Goal: Transaction & Acquisition: Book appointment/travel/reservation

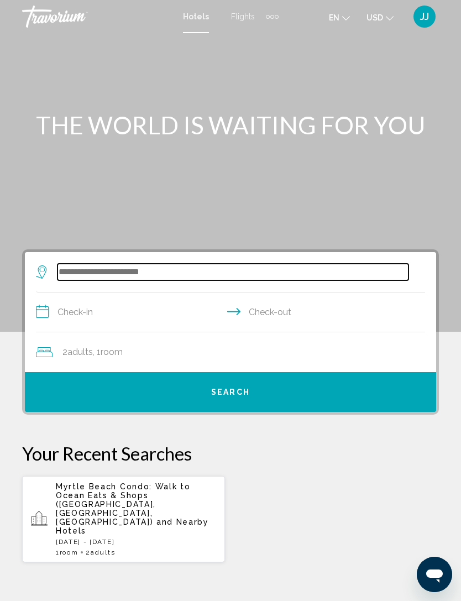
click at [179, 271] on input "Search widget" at bounding box center [233, 272] width 351 height 17
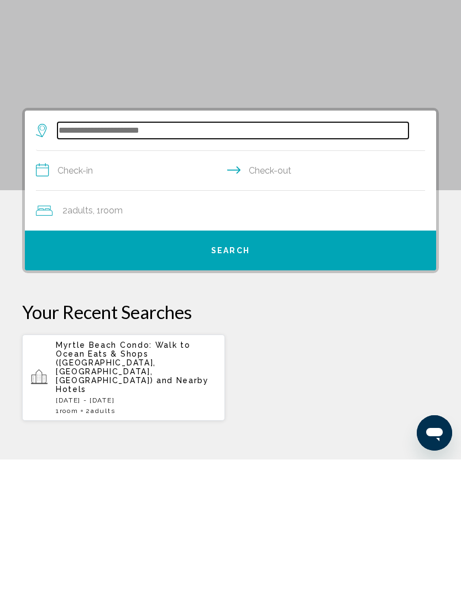
scroll to position [25, 0]
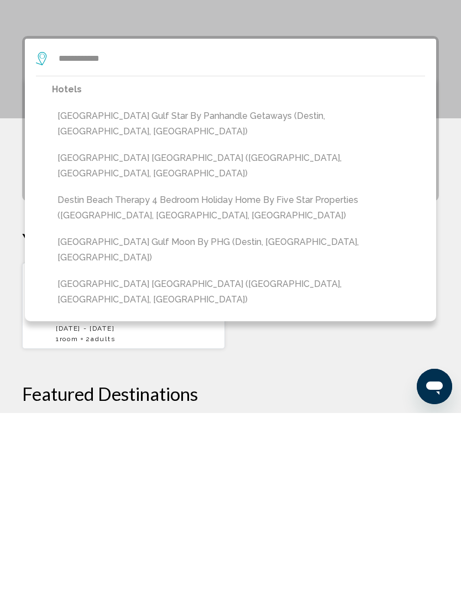
click at [102, 294] on button "Destin Beach House Gulf Star by Panhandle Getaways (Destin, FL, US)" at bounding box center [238, 312] width 373 height 36
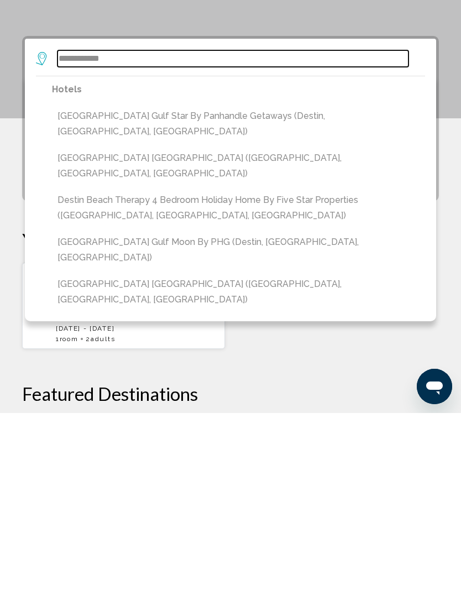
type input "**********"
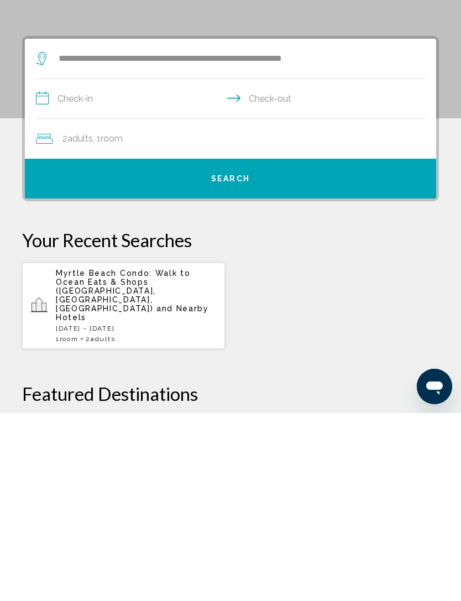
click at [48, 267] on input "**********" at bounding box center [233, 288] width 394 height 43
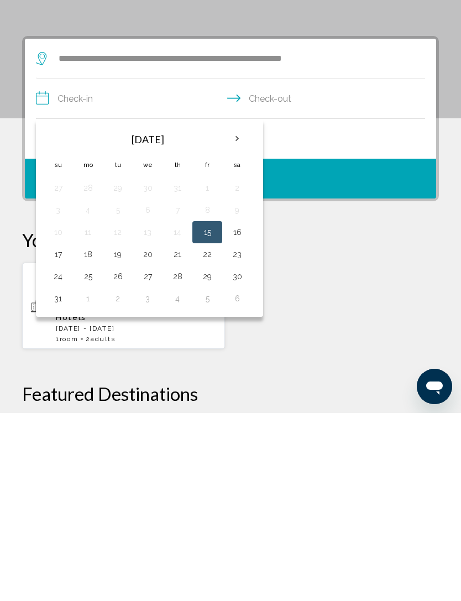
scroll to position [213, 0]
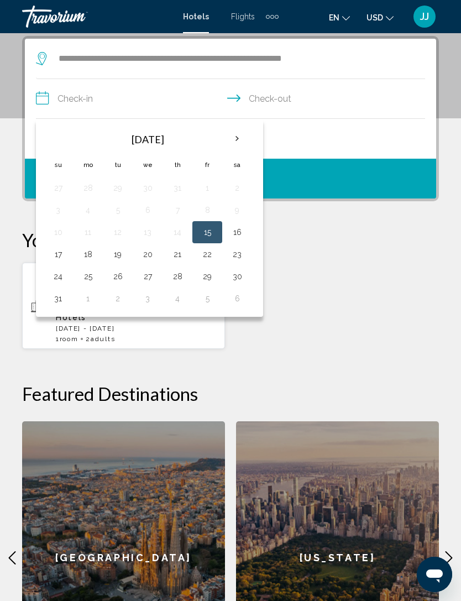
click at [243, 135] on th "Next month" at bounding box center [237, 139] width 30 height 24
click at [239, 208] on button "13" at bounding box center [237, 209] width 18 height 15
click at [321, 265] on div "Myrtle Beach Condo: Walk to Ocean Eats & Shops (Myrtle Beach, SC, US) and Nearb…" at bounding box center [230, 305] width 417 height 87
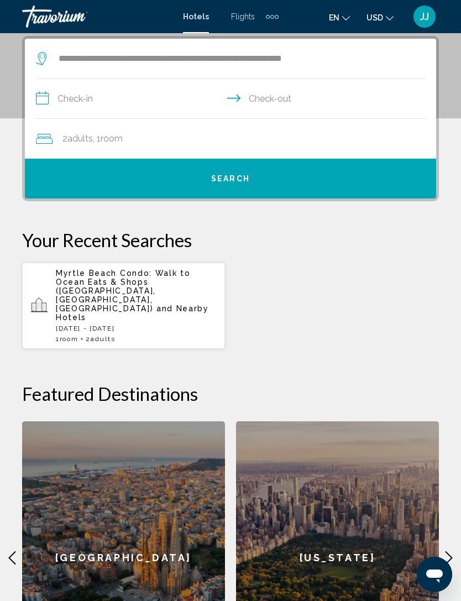
click at [53, 96] on input "**********" at bounding box center [233, 100] width 394 height 43
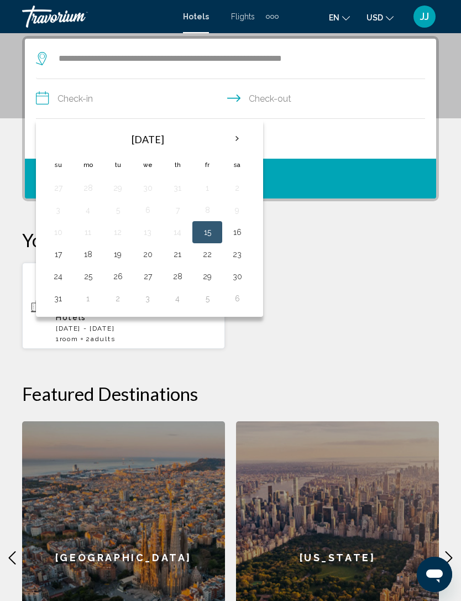
click at [248, 138] on th "Next month" at bounding box center [237, 139] width 30 height 24
click at [240, 208] on button "13" at bounding box center [237, 209] width 18 height 15
click at [361, 317] on div "Myrtle Beach Condo: Walk to Ocean Eats & Shops (Myrtle Beach, SC, US) and Nearb…" at bounding box center [230, 305] width 417 height 87
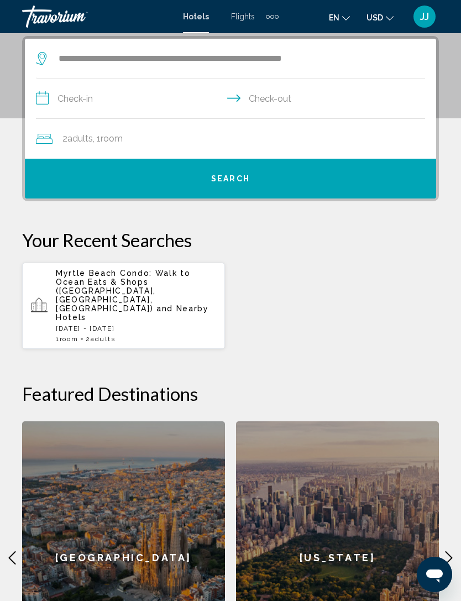
click at [242, 95] on input "**********" at bounding box center [233, 100] width 394 height 43
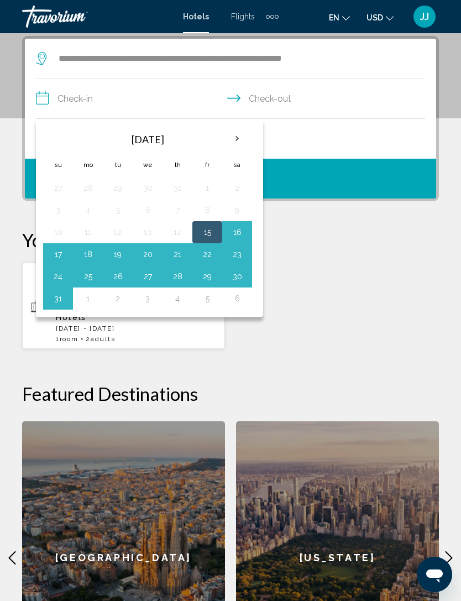
click at [245, 133] on th "Next month" at bounding box center [237, 139] width 30 height 24
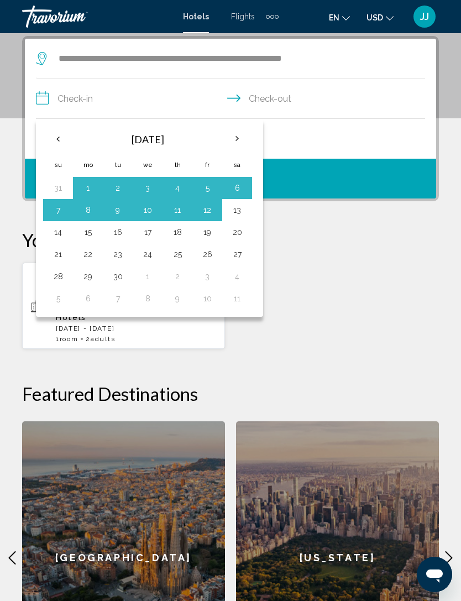
click at [150, 229] on button "17" at bounding box center [148, 231] width 18 height 15
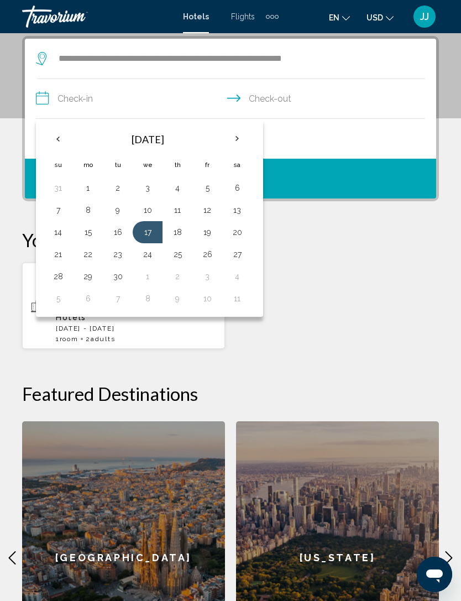
click at [346, 238] on p "Your Recent Searches" at bounding box center [230, 240] width 417 height 22
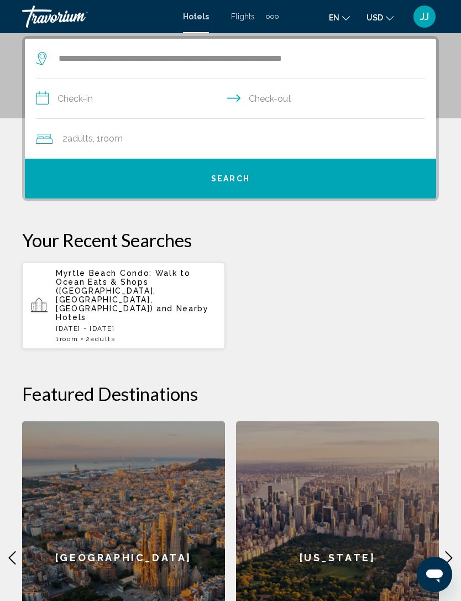
click at [48, 91] on input "**********" at bounding box center [233, 100] width 394 height 43
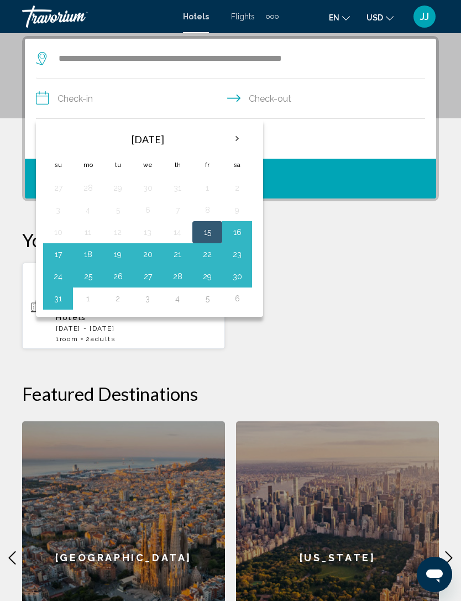
click at [243, 143] on th "Next month" at bounding box center [237, 139] width 30 height 24
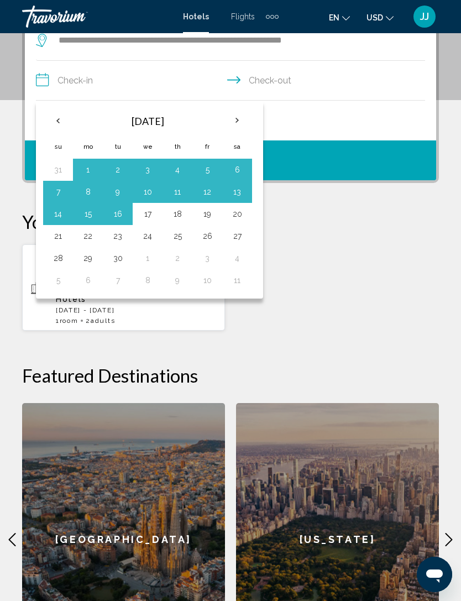
scroll to position [227, 0]
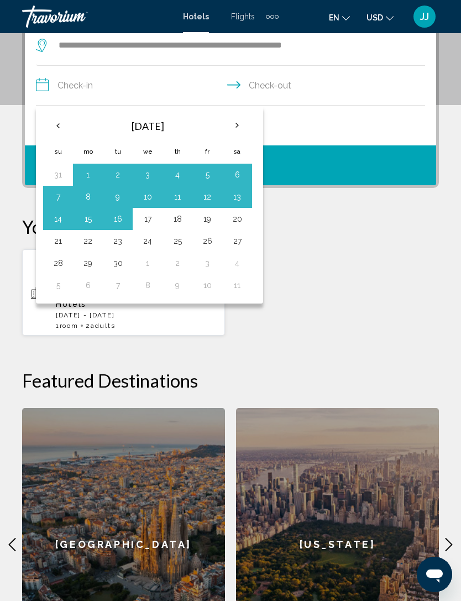
click at [458, 146] on div "**********" at bounding box center [230, 355] width 461 height 664
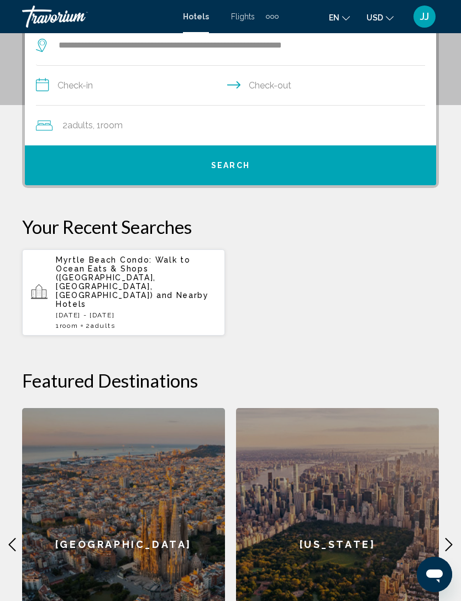
click at [242, 80] on input "**********" at bounding box center [233, 87] width 394 height 43
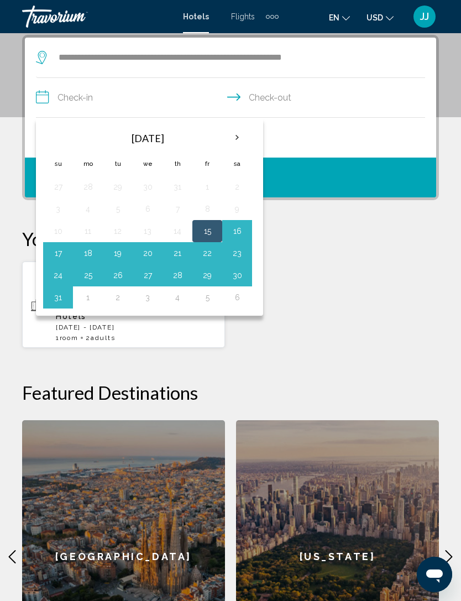
scroll to position [213, 0]
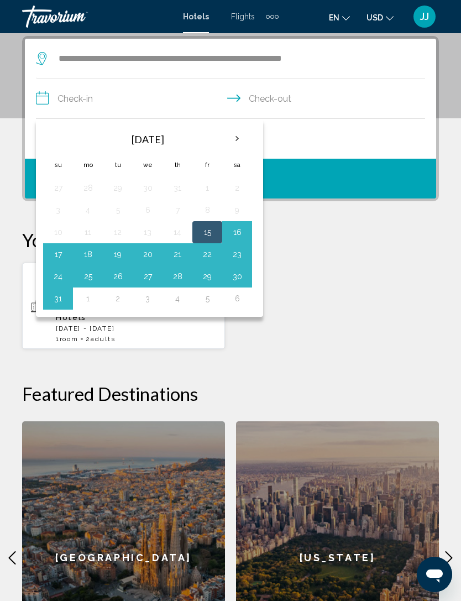
click at [246, 138] on th "Next month" at bounding box center [237, 139] width 30 height 24
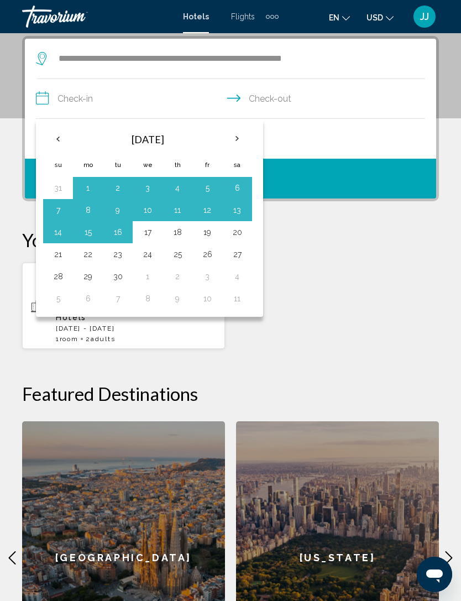
click at [173, 200] on td "11" at bounding box center [178, 210] width 30 height 22
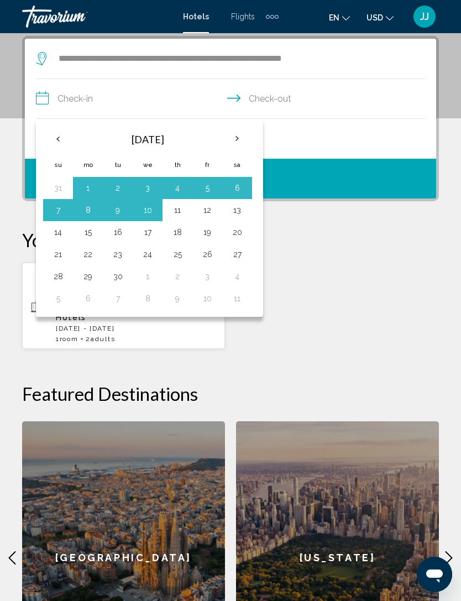
click at [326, 297] on div "Myrtle Beach Condo: Walk to Ocean Eats & Shops (Myrtle Beach, SC, US) and Nearb…" at bounding box center [230, 305] width 417 height 87
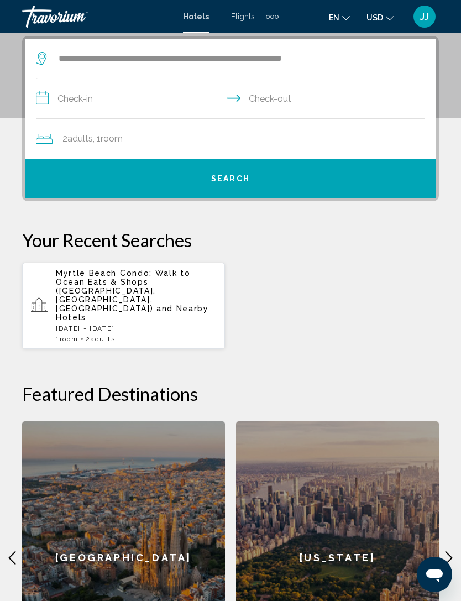
click at [289, 297] on div "Myrtle Beach Condo: Walk to Ocean Eats & Shops (Myrtle Beach, SC, US) and Nearb…" at bounding box center [230, 305] width 417 height 87
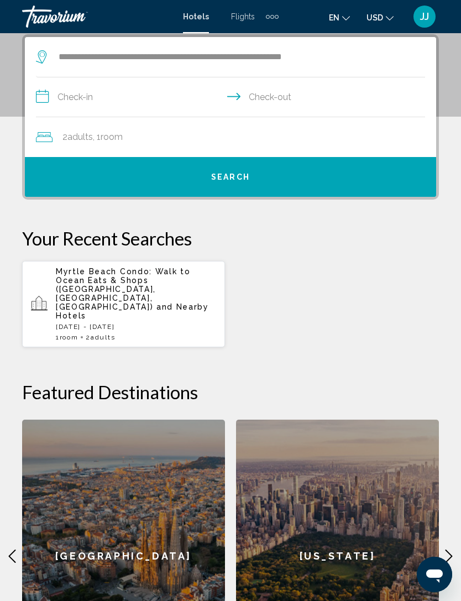
click at [274, 288] on div "Myrtle Beach Condo: Walk to Ocean Eats & Shops (Myrtle Beach, SC, US) and Nearb…" at bounding box center [230, 303] width 417 height 87
click at [274, 281] on div "Myrtle Beach Condo: Walk to Ocean Eats & Shops (Myrtle Beach, SC, US) and Nearb…" at bounding box center [230, 303] width 417 height 87
click at [200, 295] on div "Myrtle Beach Condo: Walk to Ocean Eats & Shops (Myrtle Beach, SC, US) and Nearb…" at bounding box center [136, 304] width 160 height 74
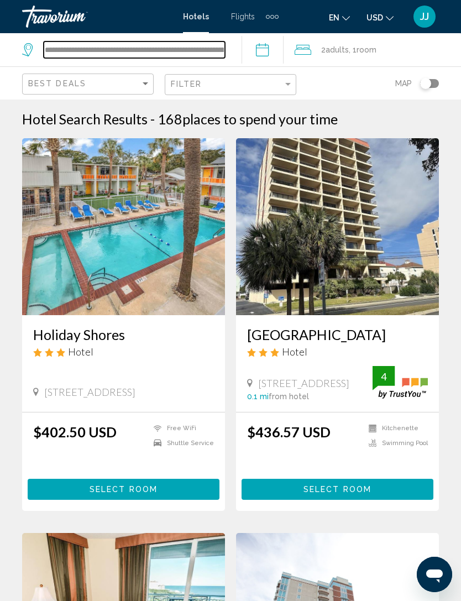
click at [195, 49] on input "**********" at bounding box center [134, 49] width 181 height 17
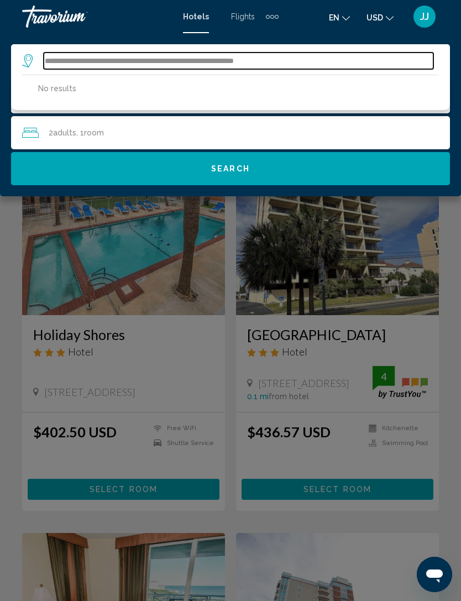
click at [315, 56] on input "**********" at bounding box center [239, 61] width 390 height 17
type input "**********"
type input "*"
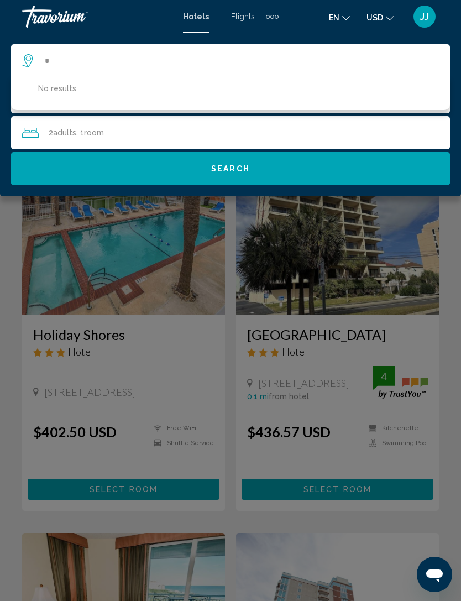
click at [231, 358] on div "Main content" at bounding box center [230, 300] width 461 height 601
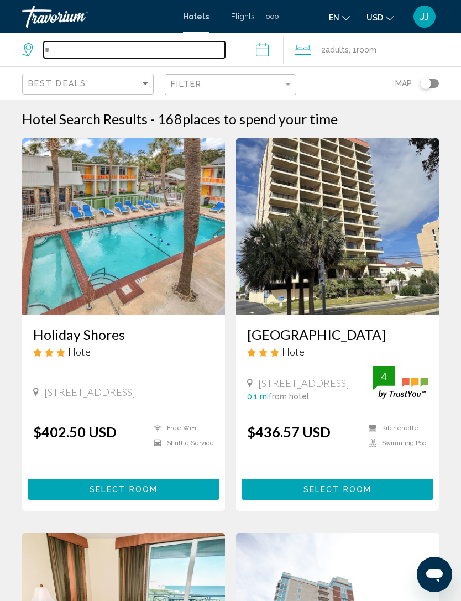
click at [70, 44] on input "*" at bounding box center [134, 49] width 181 height 17
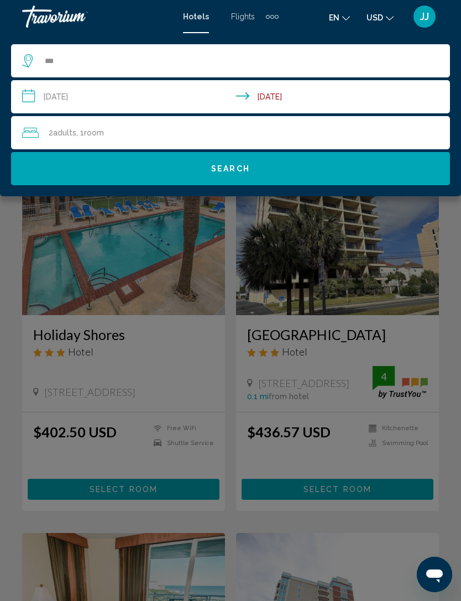
click at [171, 355] on div "Main content" at bounding box center [230, 300] width 461 height 601
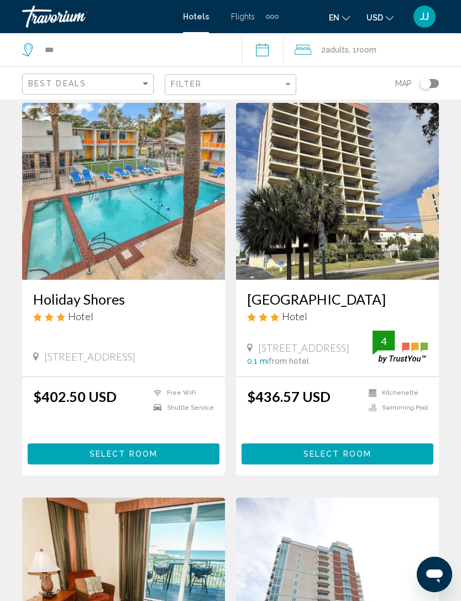
scroll to position [36, 0]
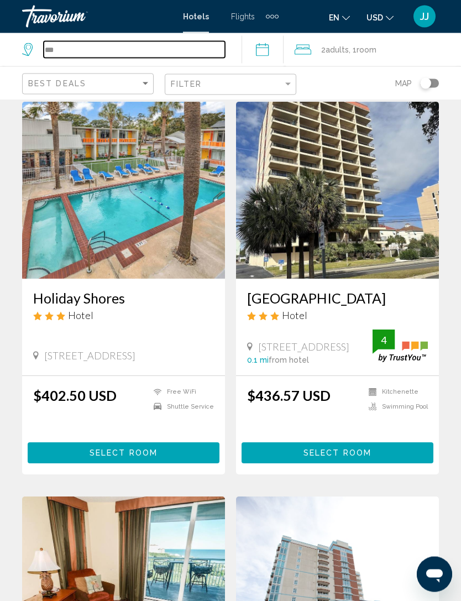
click at [65, 53] on input "***" at bounding box center [134, 49] width 181 height 17
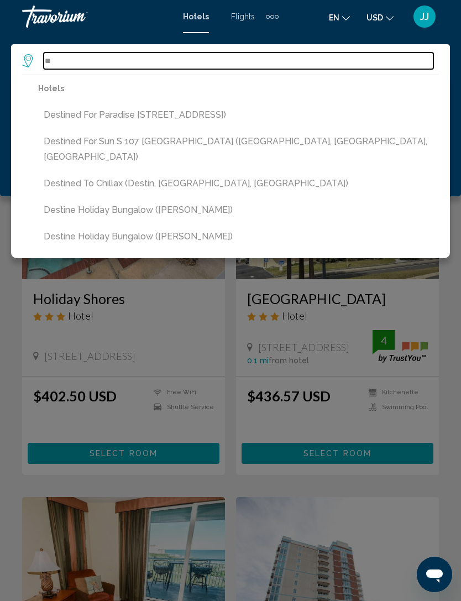
type input "*"
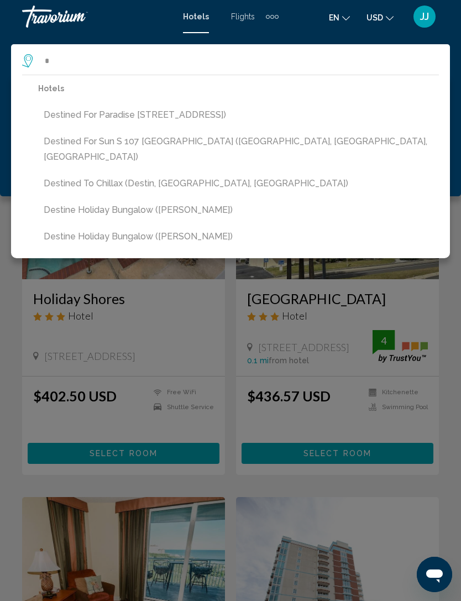
click at [385, 413] on div "Main content" at bounding box center [230, 300] width 461 height 601
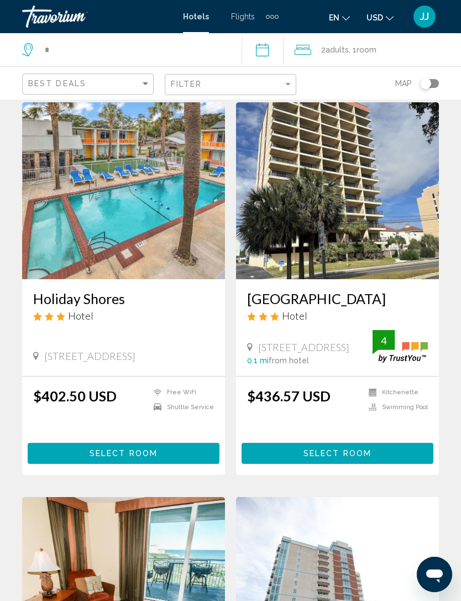
scroll to position [36, 0]
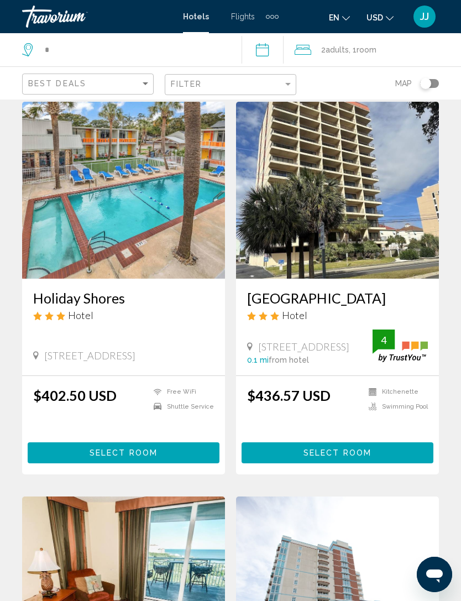
click at [69, 41] on input "*" at bounding box center [134, 49] width 181 height 17
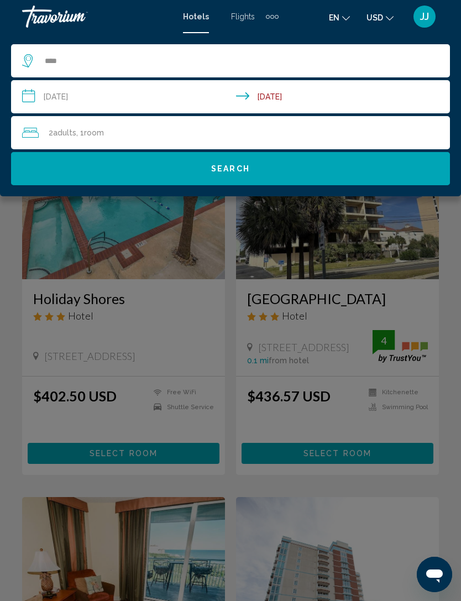
click at [252, 357] on div "Main content" at bounding box center [230, 300] width 461 height 601
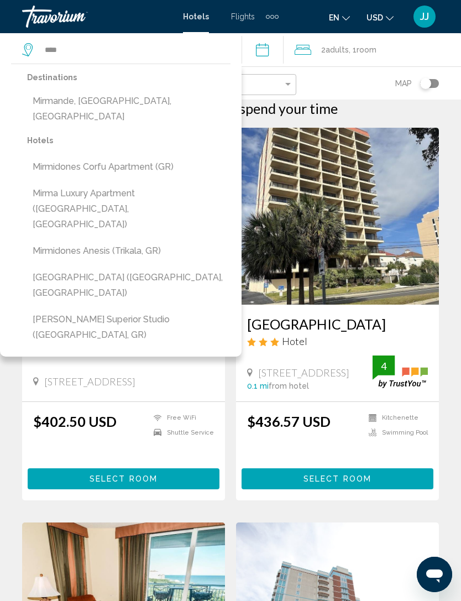
scroll to position [8, 0]
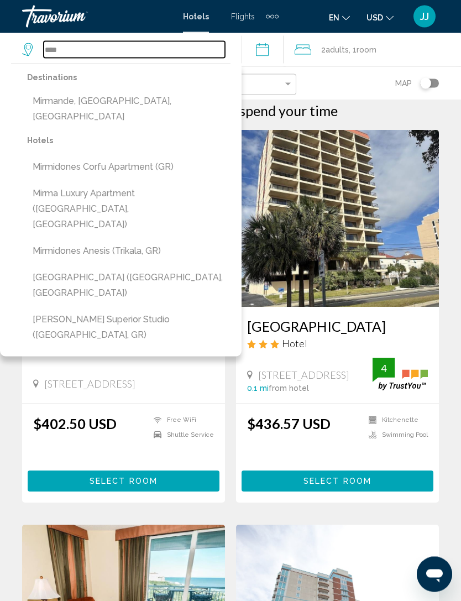
click at [83, 54] on input "****" at bounding box center [134, 49] width 181 height 17
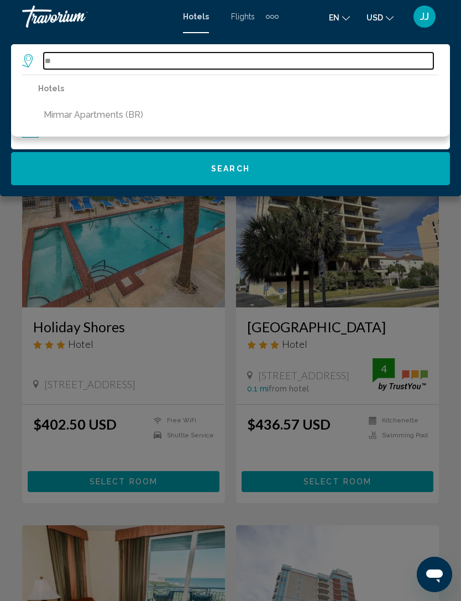
type input "*"
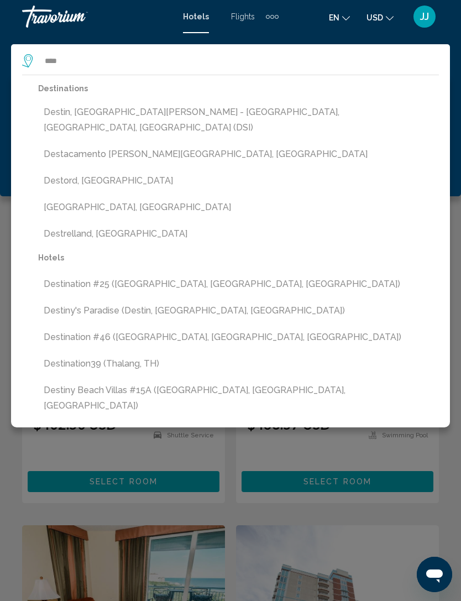
click at [262, 111] on button "Destin, Fort Walton Beach - Destin, FL, United States (DSI)" at bounding box center [238, 120] width 401 height 36
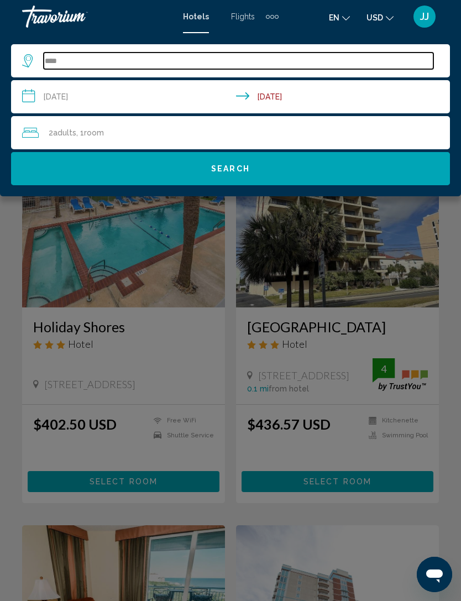
type input "**********"
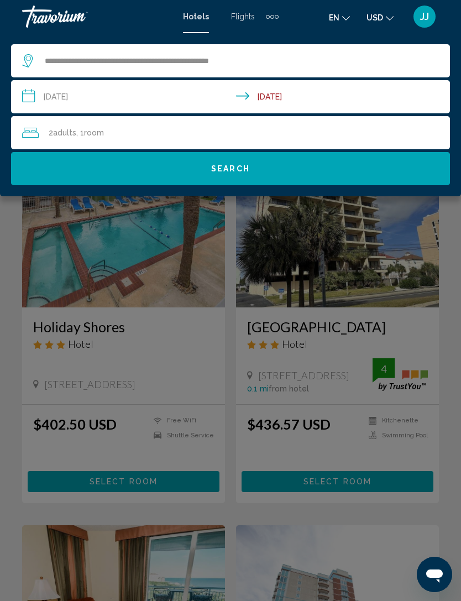
click at [333, 161] on button "Search" at bounding box center [230, 168] width 439 height 33
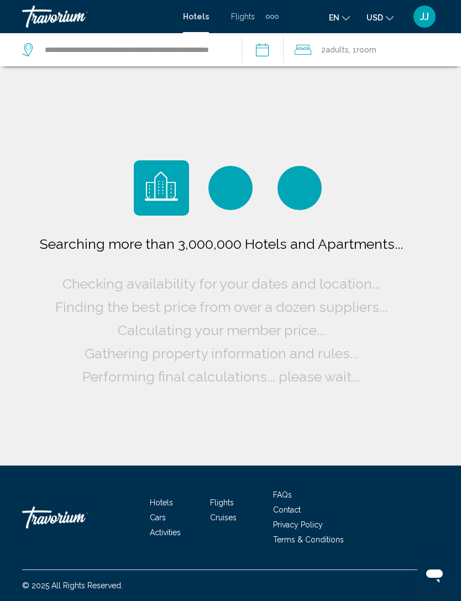
scroll to position [8, 0]
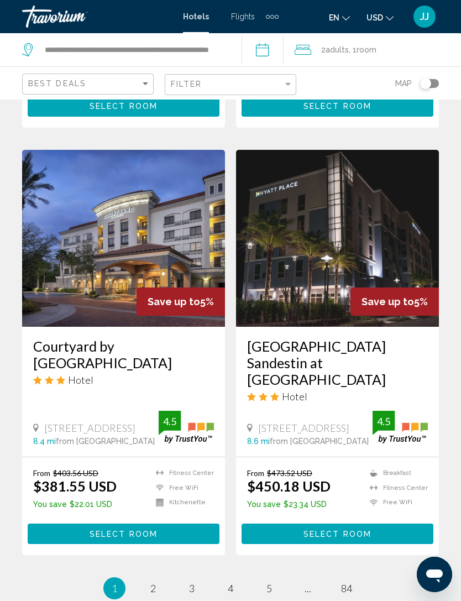
scroll to position [2150, 0]
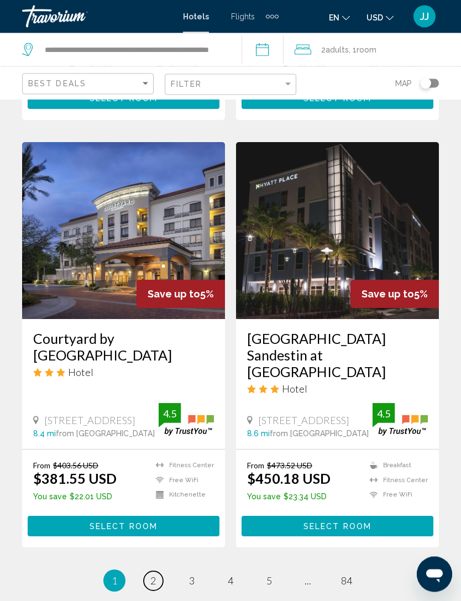
click at [159, 572] on link "page 2" at bounding box center [153, 581] width 19 height 19
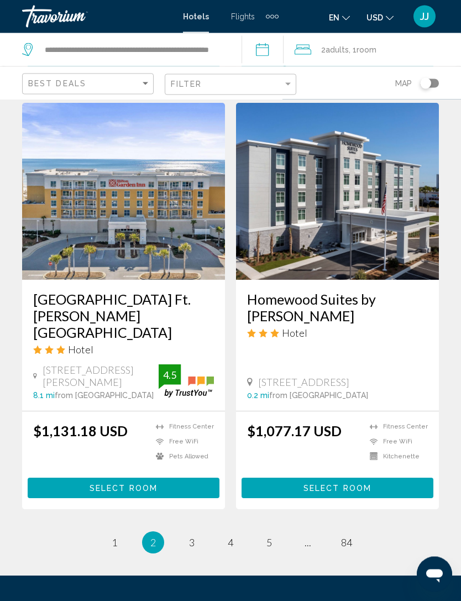
scroll to position [2129, 0]
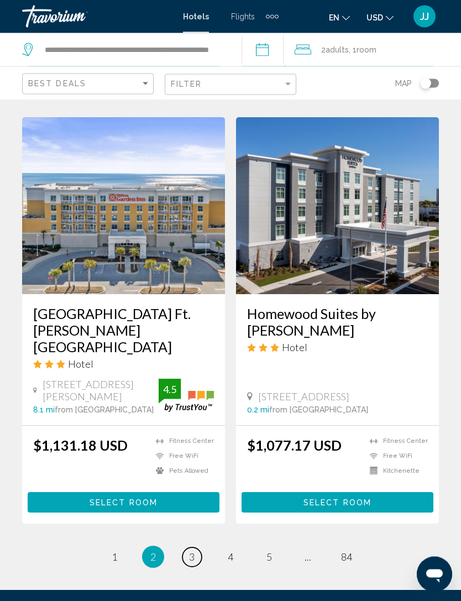
click at [198, 548] on link "page 3" at bounding box center [191, 557] width 19 height 19
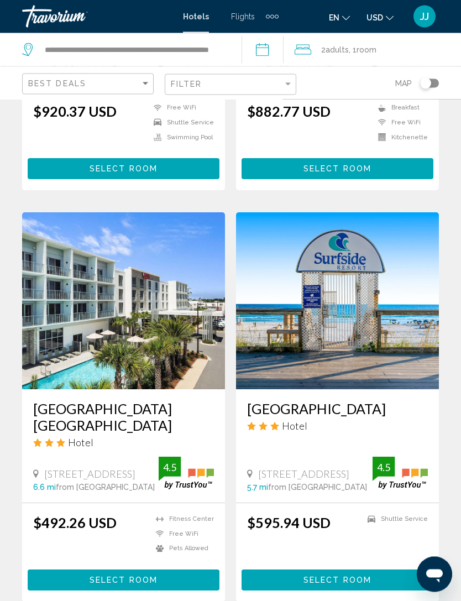
scroll to position [2059, 0]
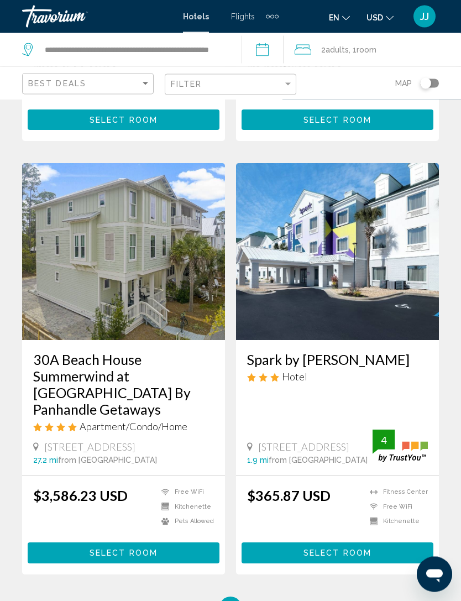
scroll to position [2101, 0]
click at [278, 598] on link "page 5" at bounding box center [269, 607] width 19 height 19
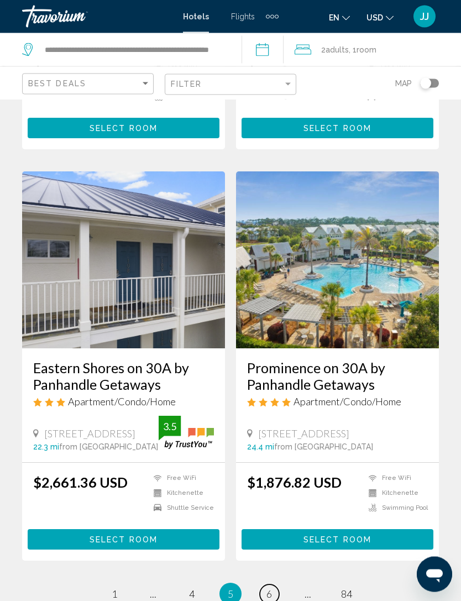
scroll to position [1994, 0]
click at [274, 584] on link "page 6" at bounding box center [269, 593] width 19 height 19
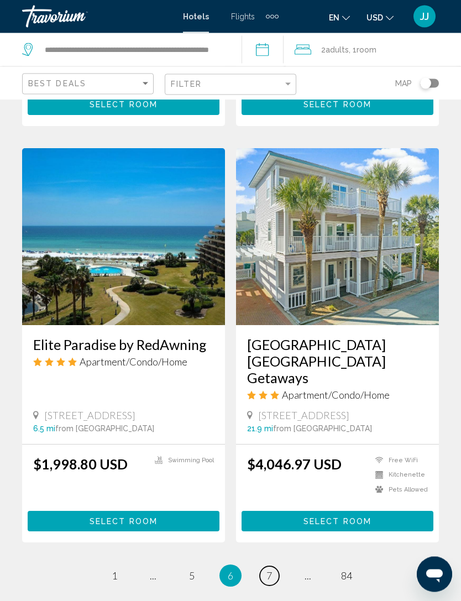
scroll to position [2093, 0]
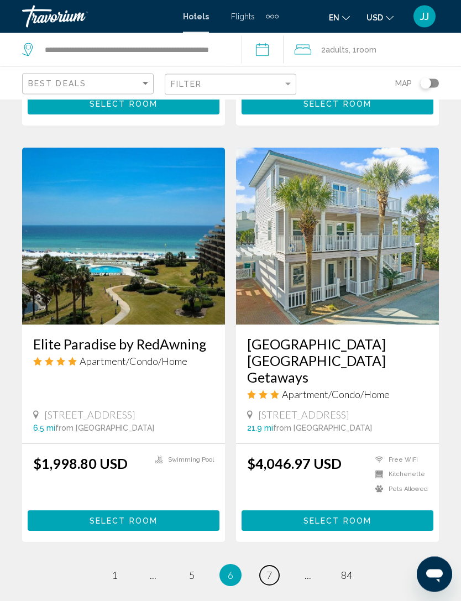
click at [276, 566] on link "page 7" at bounding box center [269, 575] width 19 height 19
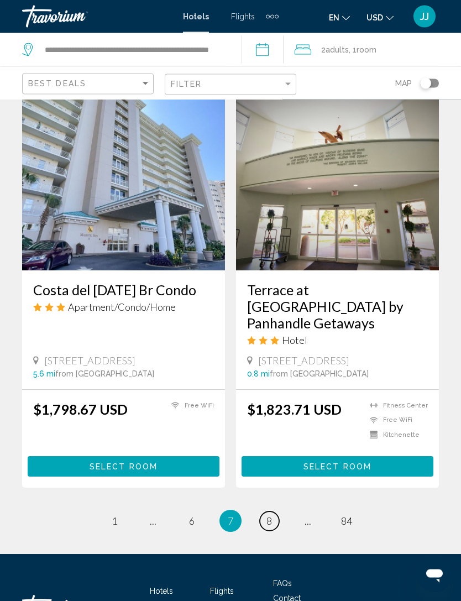
scroll to position [2123, 0]
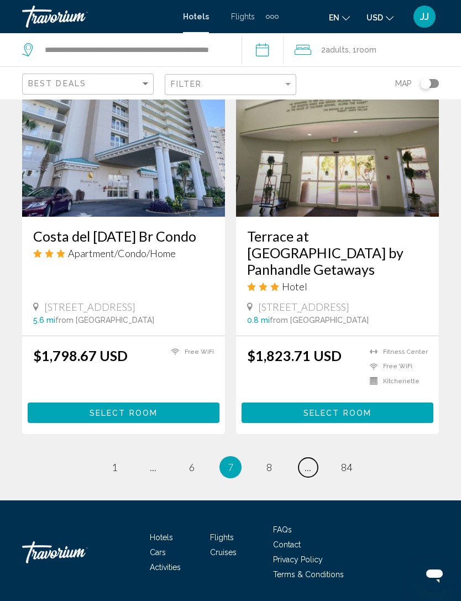
click at [312, 473] on link "page ..." at bounding box center [308, 467] width 19 height 19
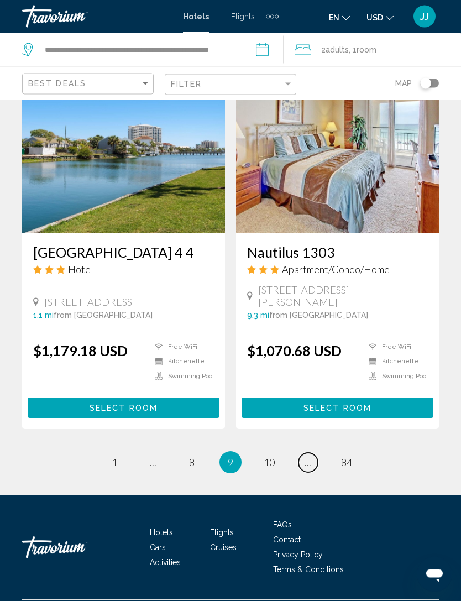
scroll to position [2123, 0]
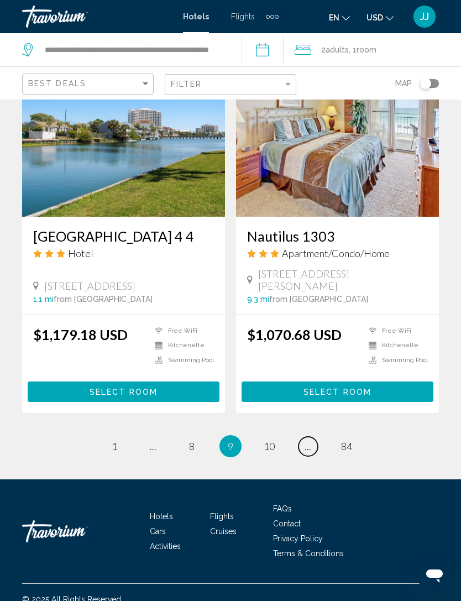
click at [311, 456] on link "page ..." at bounding box center [308, 446] width 19 height 19
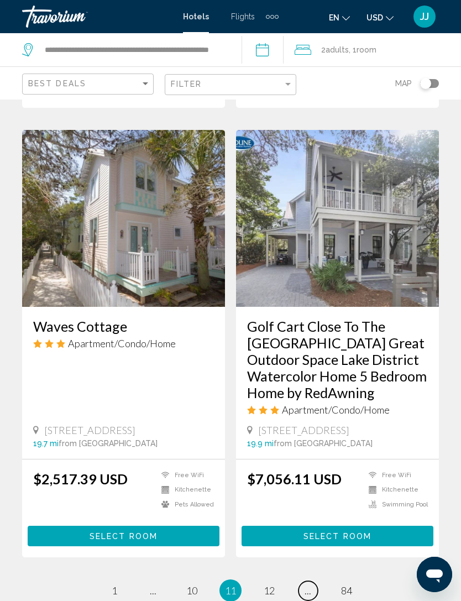
scroll to position [2148, 0]
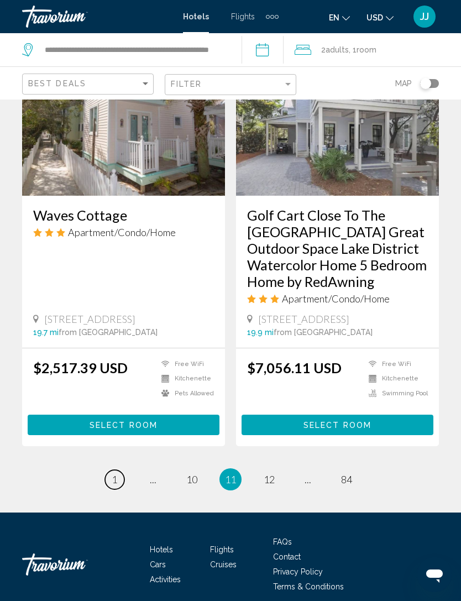
click at [123, 471] on link "page 1" at bounding box center [114, 479] width 19 height 19
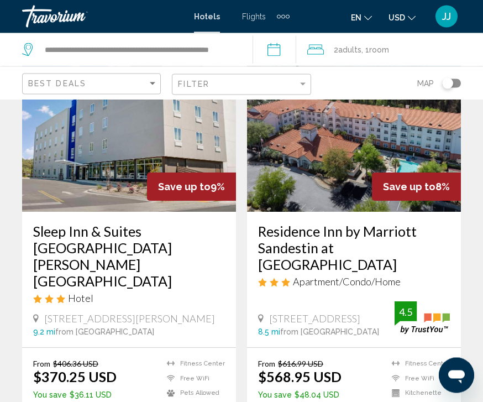
scroll to position [955, 0]
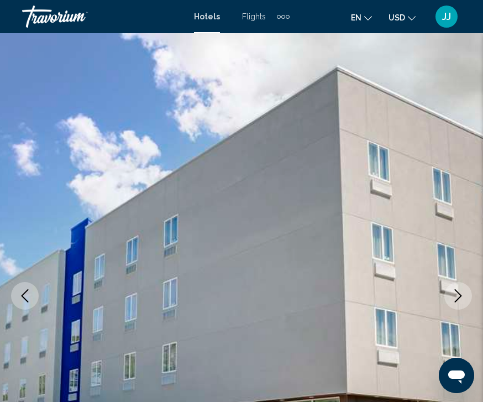
click at [461, 298] on button "Next image" at bounding box center [459, 296] width 28 height 28
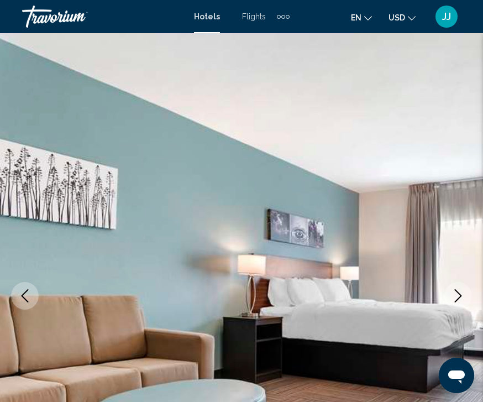
click at [461, 296] on icon "Next image" at bounding box center [458, 295] width 13 height 13
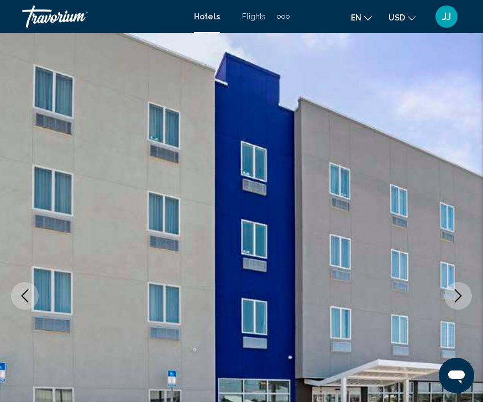
click at [461, 295] on button "Next image" at bounding box center [459, 296] width 28 height 28
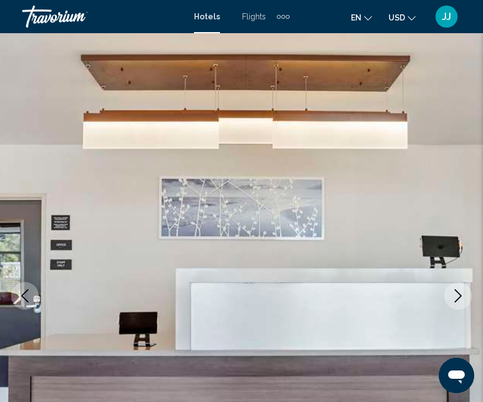
click at [461, 294] on icon "Next image" at bounding box center [458, 295] width 13 height 13
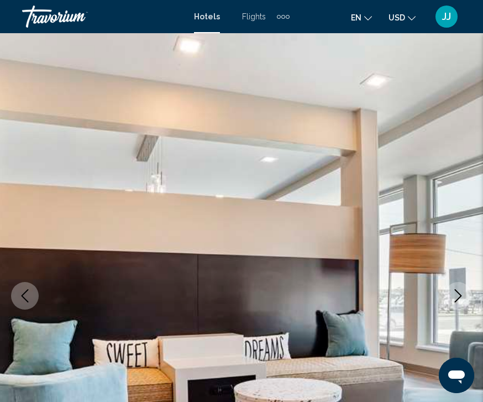
click at [461, 292] on icon "Next image" at bounding box center [458, 295] width 13 height 13
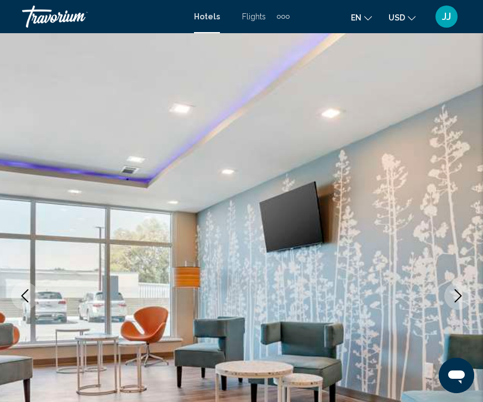
click at [461, 294] on icon "Next image" at bounding box center [458, 295] width 13 height 13
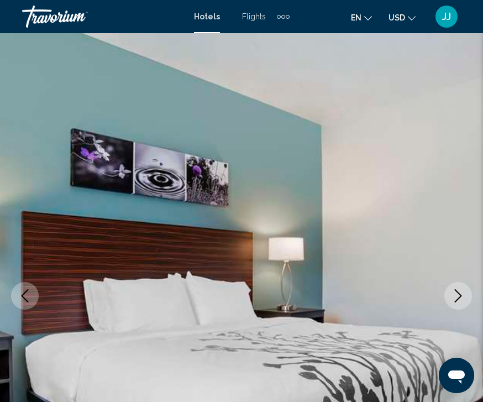
click at [461, 297] on icon "Next image" at bounding box center [458, 295] width 13 height 13
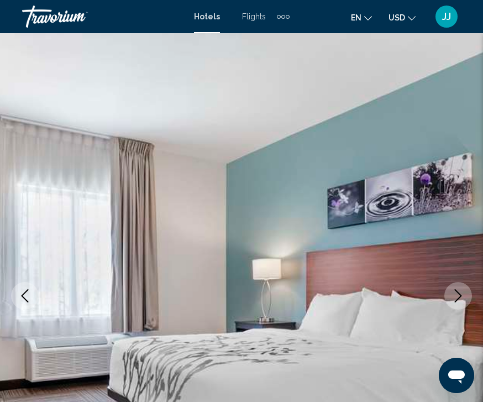
click at [461, 297] on icon "Next image" at bounding box center [458, 295] width 13 height 13
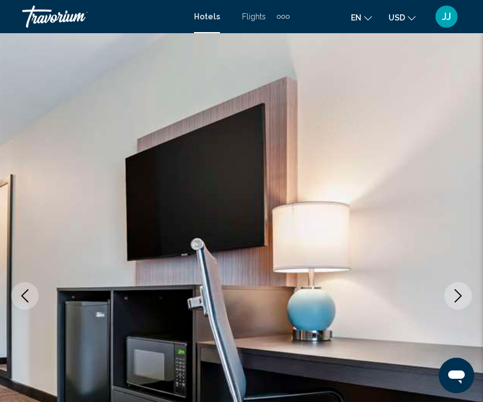
click at [461, 303] on button "Next image" at bounding box center [459, 296] width 28 height 28
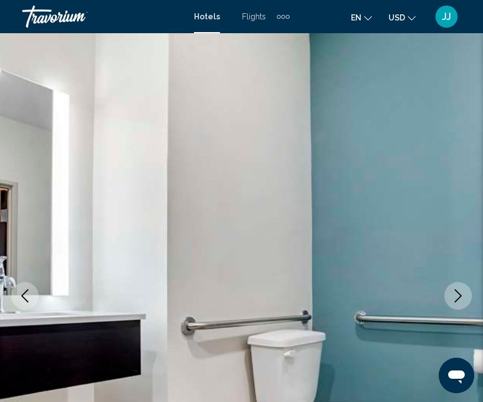
click at [461, 292] on icon "Next image" at bounding box center [458, 295] width 13 height 13
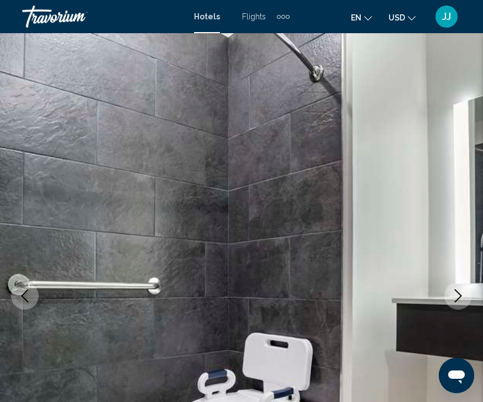
click at [460, 296] on icon "Next image" at bounding box center [458, 295] width 13 height 13
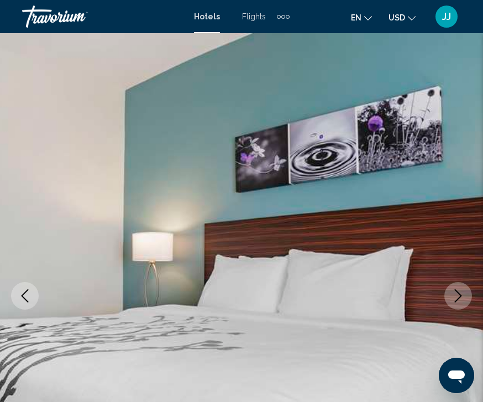
click at [461, 298] on icon "Next image" at bounding box center [458, 295] width 13 height 13
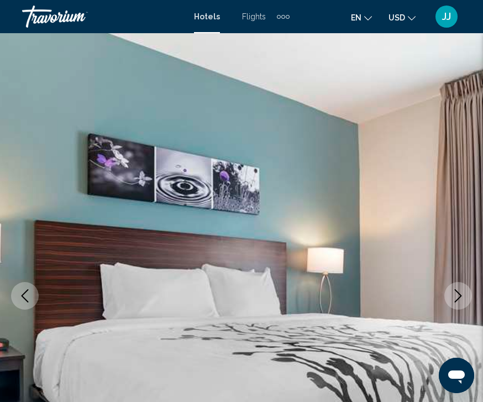
click at [461, 294] on icon "Next image" at bounding box center [458, 295] width 13 height 13
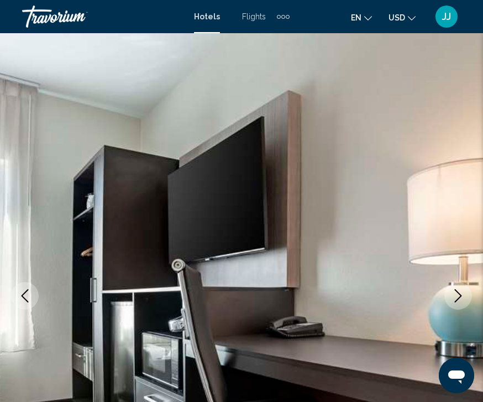
click at [461, 295] on icon "Next image" at bounding box center [458, 295] width 13 height 13
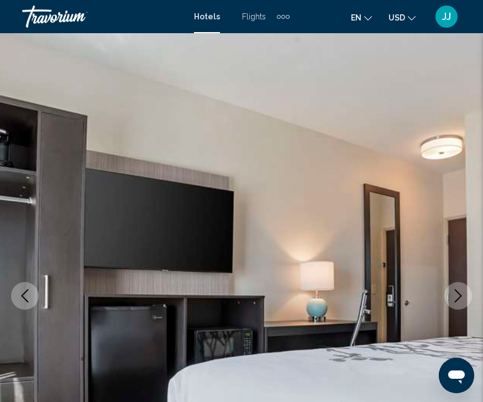
click at [459, 297] on icon "Next image" at bounding box center [458, 295] width 13 height 13
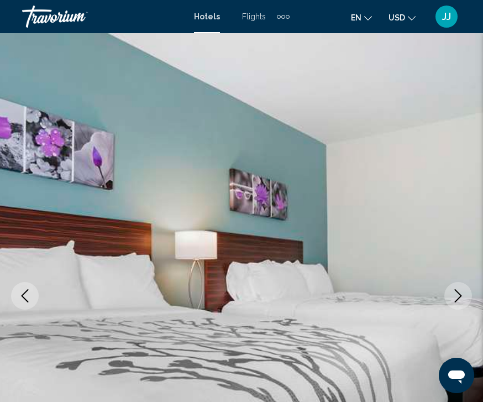
click at [461, 295] on icon "Next image" at bounding box center [458, 295] width 13 height 13
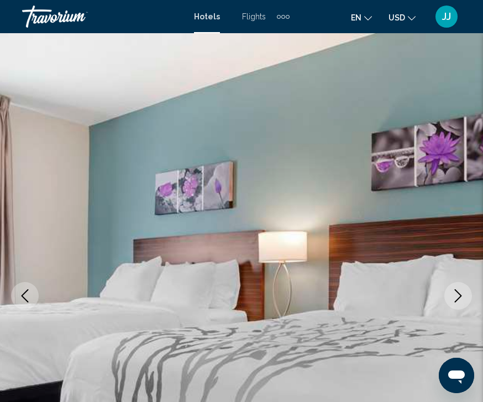
click at [461, 291] on button "Next image" at bounding box center [459, 296] width 28 height 28
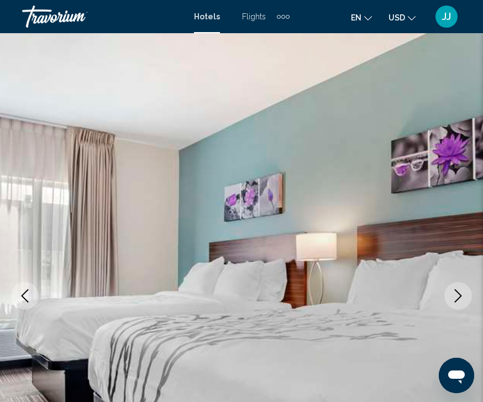
click at [461, 292] on icon "Next image" at bounding box center [458, 295] width 13 height 13
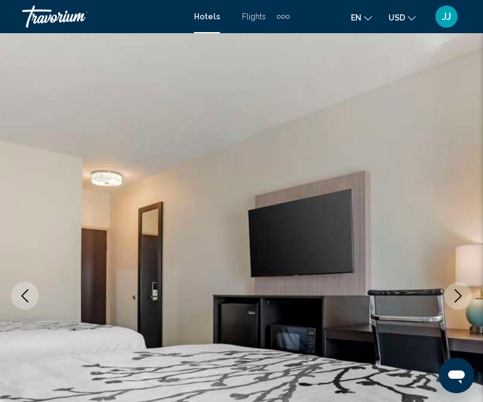
click at [461, 298] on icon "Next image" at bounding box center [458, 295] width 13 height 13
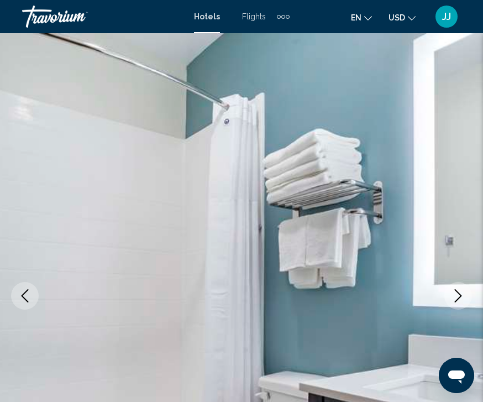
click at [461, 293] on icon "Next image" at bounding box center [458, 295] width 13 height 13
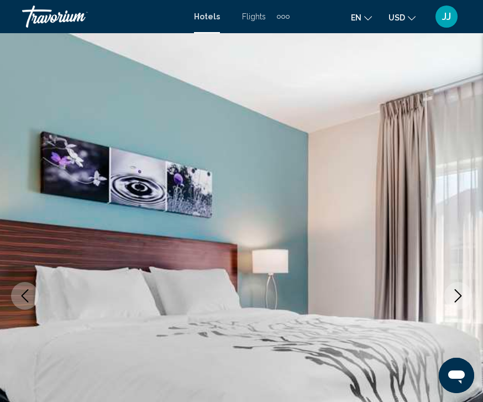
click at [461, 291] on icon "Next image" at bounding box center [458, 295] width 13 height 13
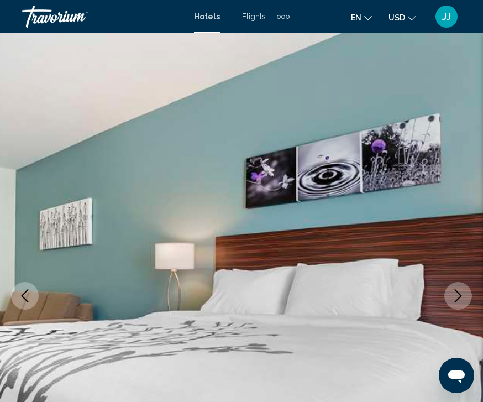
click at [461, 299] on icon "Next image" at bounding box center [458, 295] width 13 height 13
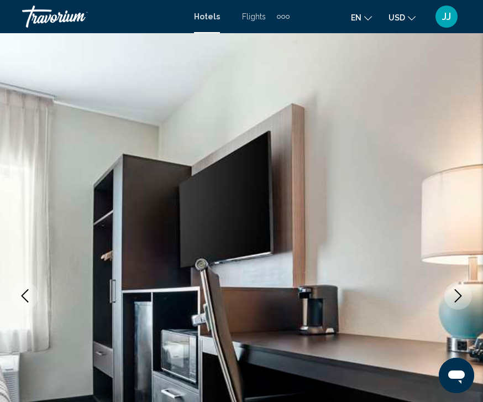
click at [461, 300] on icon "Next image" at bounding box center [458, 295] width 13 height 13
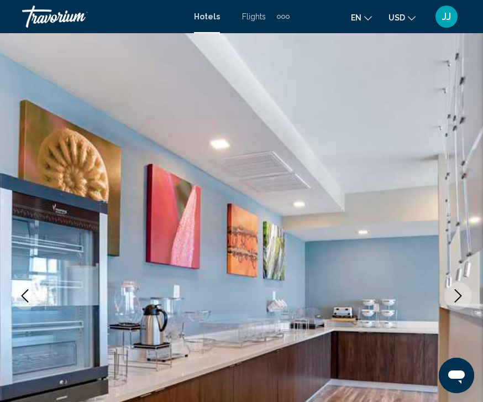
click at [459, 296] on icon "Next image" at bounding box center [458, 295] width 13 height 13
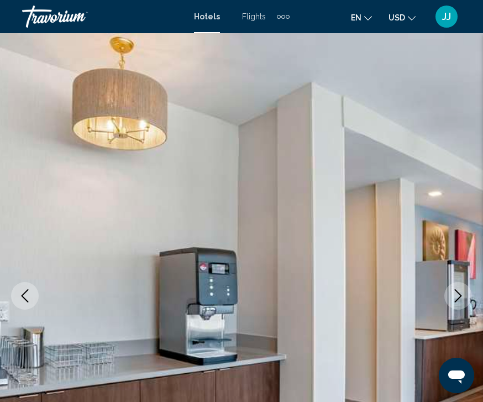
click at [461, 296] on icon "Next image" at bounding box center [458, 295] width 7 height 13
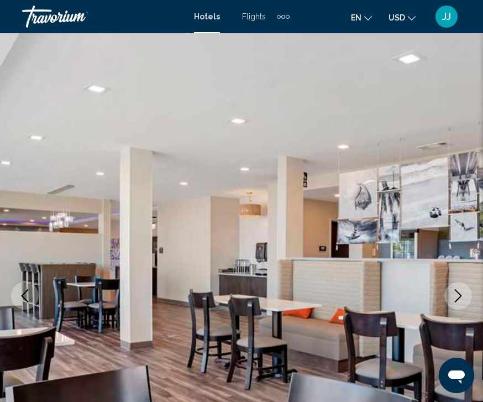
click at [459, 297] on icon "Next image" at bounding box center [458, 295] width 13 height 13
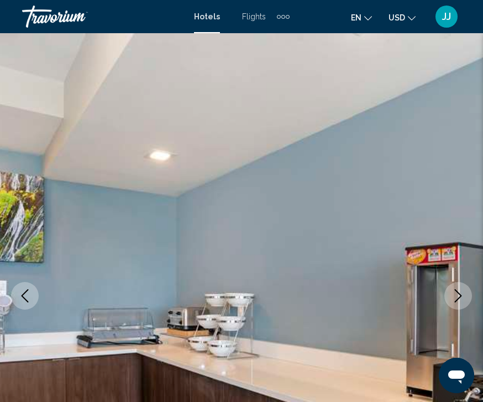
click at [461, 294] on icon "Next image" at bounding box center [458, 295] width 13 height 13
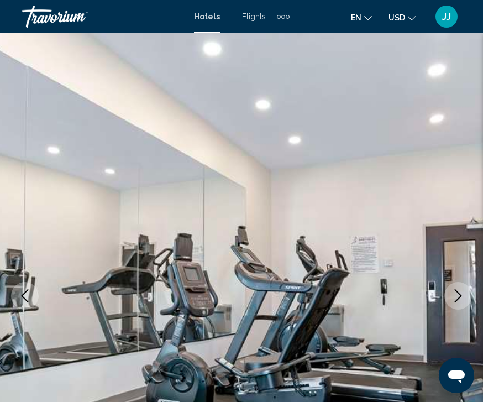
click at [461, 298] on icon "Next image" at bounding box center [458, 295] width 13 height 13
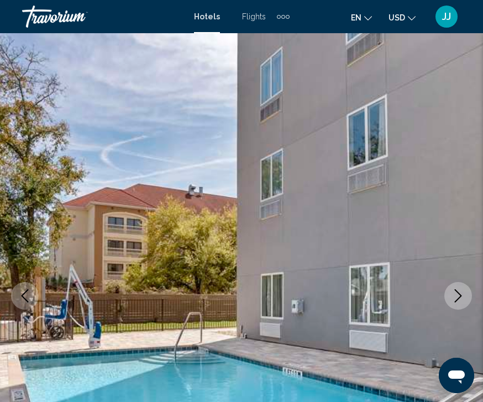
click at [461, 297] on icon "Next image" at bounding box center [458, 295] width 13 height 13
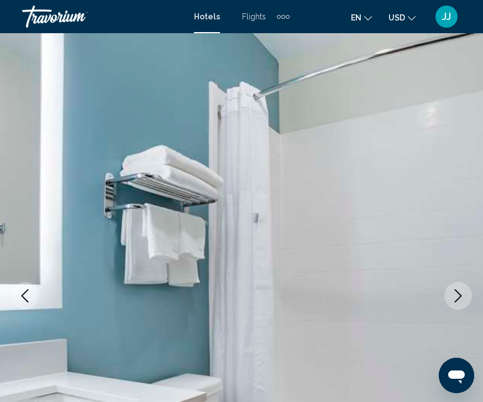
click at [461, 293] on icon "Next image" at bounding box center [458, 295] width 13 height 13
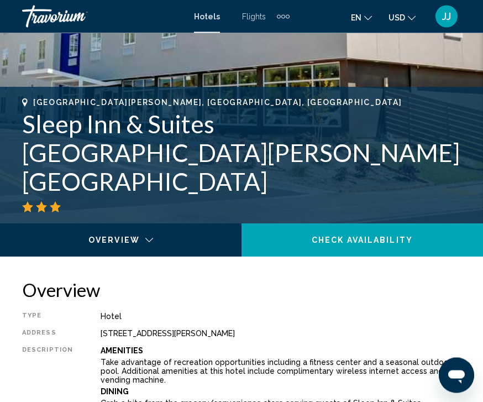
scroll to position [344, 0]
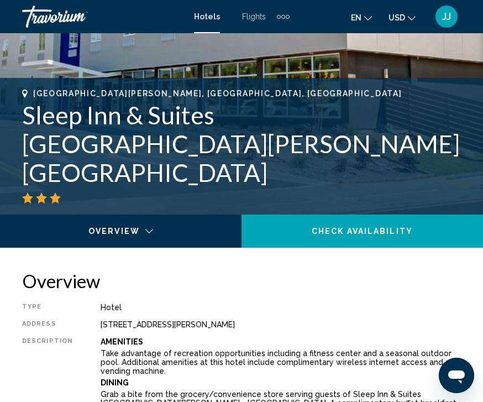
click at [124, 227] on div "Main content" at bounding box center [121, 234] width 227 height 39
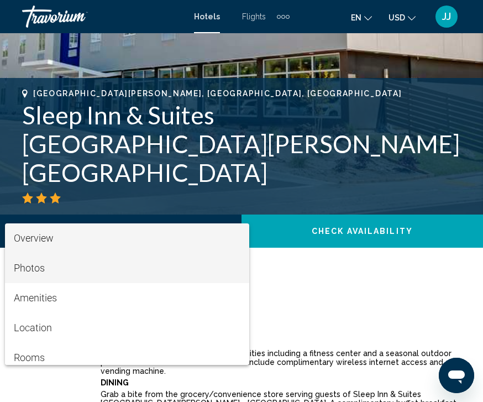
click at [58, 272] on span "Photos" at bounding box center [127, 268] width 227 height 30
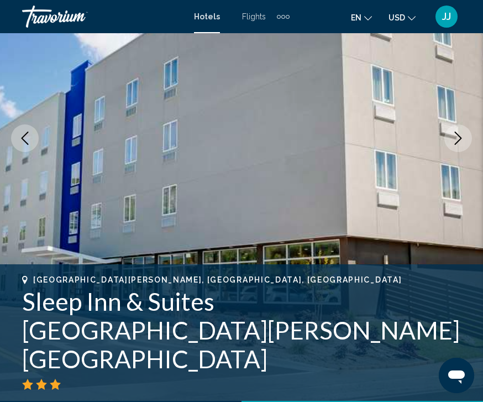
scroll to position [0, 0]
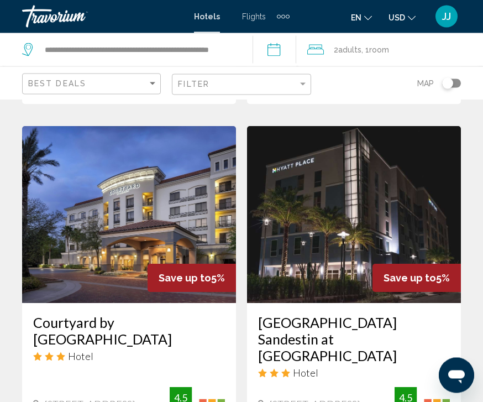
scroll to position [2154, 0]
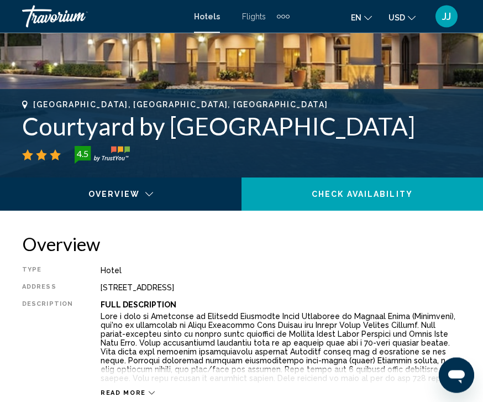
scroll to position [382, 0]
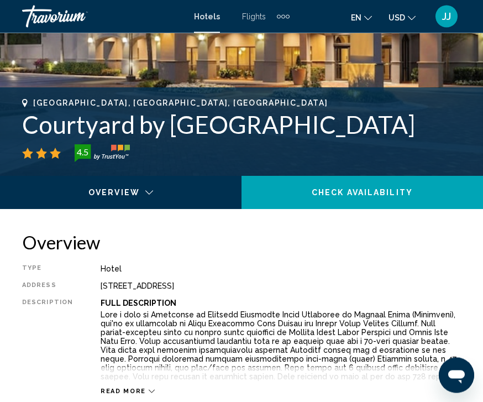
click at [157, 395] on div "Read more" at bounding box center [281, 380] width 360 height 30
click at [149, 390] on icon "Main content" at bounding box center [152, 392] width 6 height 6
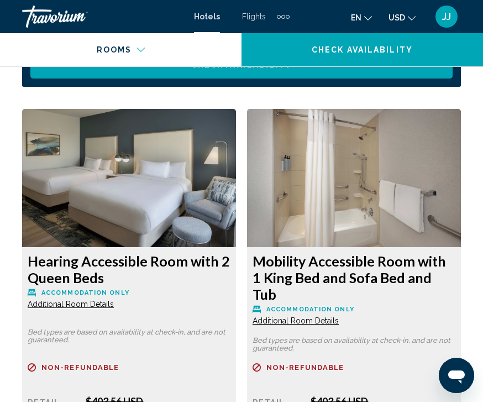
scroll to position [1889, 0]
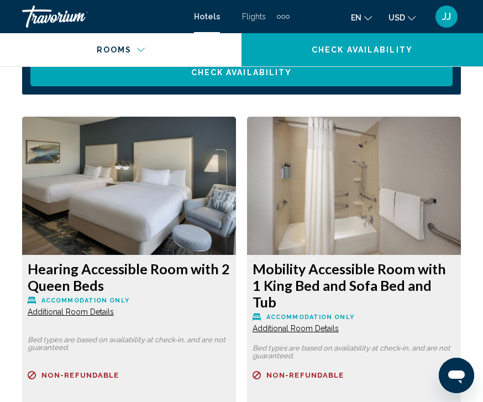
click at [236, 202] on img "Main content" at bounding box center [129, 186] width 214 height 138
click at [236, 189] on img "Main content" at bounding box center [129, 186] width 214 height 138
click at [236, 210] on img "Main content" at bounding box center [129, 186] width 214 height 138
click at [236, 207] on img "Main content" at bounding box center [129, 186] width 214 height 138
click at [236, 228] on img "Main content" at bounding box center [129, 186] width 214 height 138
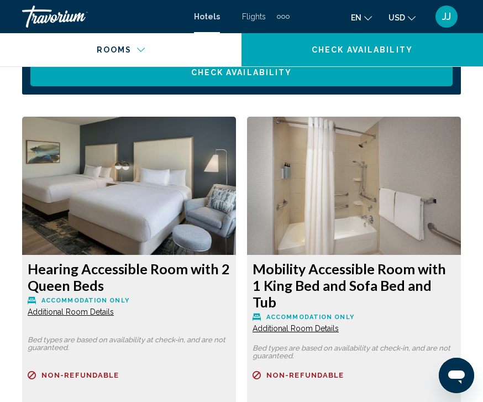
click at [236, 229] on img "Main content" at bounding box center [129, 186] width 214 height 138
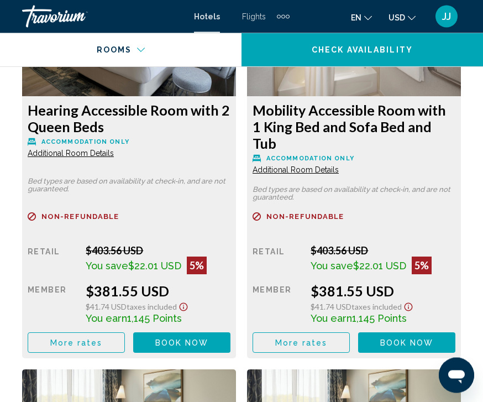
scroll to position [2048, 0]
click at [125, 332] on button "More rates" at bounding box center [76, 342] width 97 height 20
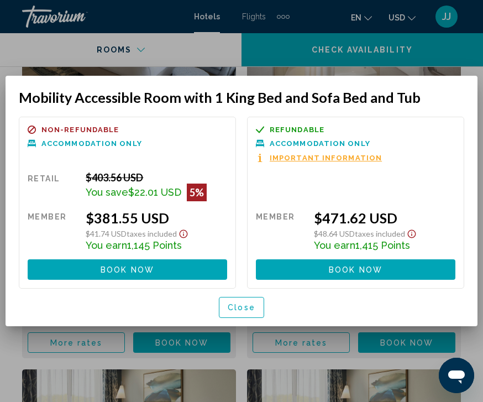
click at [263, 307] on button "Close" at bounding box center [241, 307] width 45 height 20
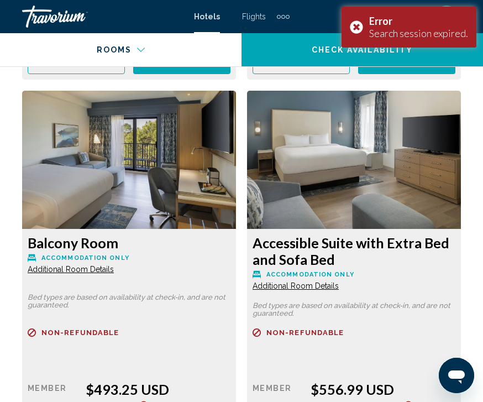
scroll to position [5072, 0]
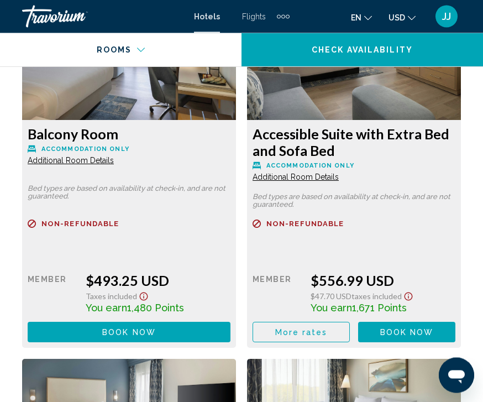
scroll to position [5184, 0]
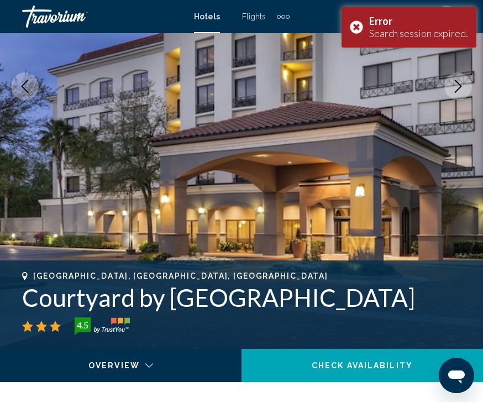
scroll to position [0, 0]
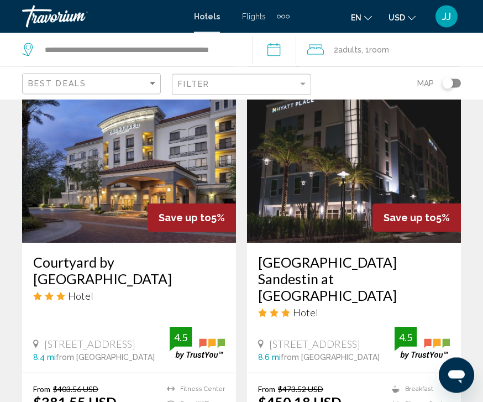
scroll to position [2215, 0]
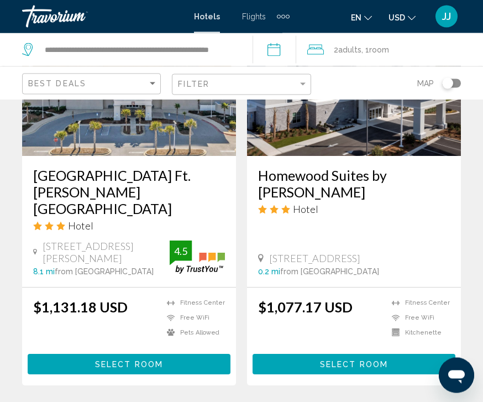
scroll to position [2236, 0]
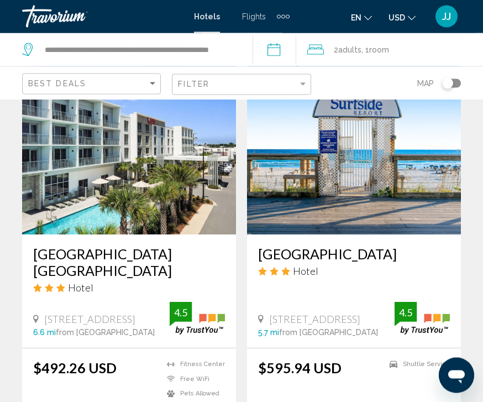
scroll to position [2191, 0]
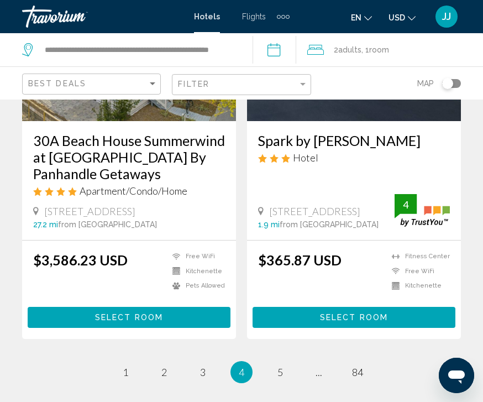
scroll to position [2348, 0]
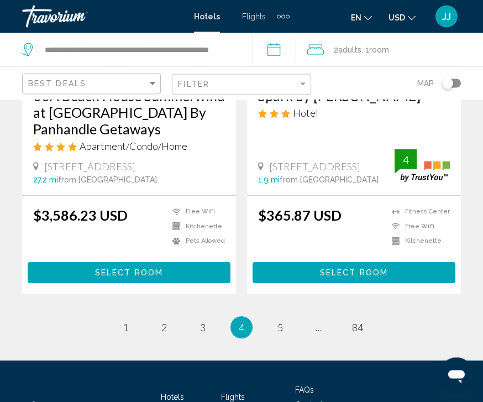
click at [285, 318] on link "page 5" at bounding box center [280, 327] width 19 height 19
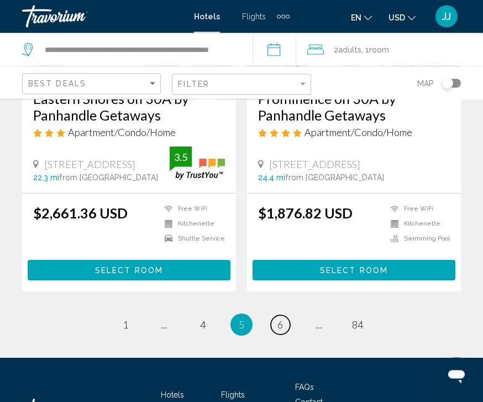
scroll to position [2264, 0]
click at [289, 315] on link "page 6" at bounding box center [280, 324] width 19 height 19
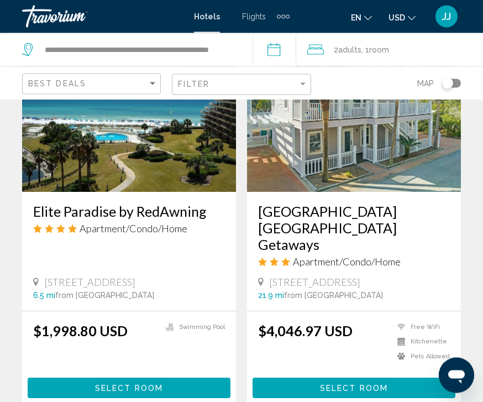
scroll to position [2217, 0]
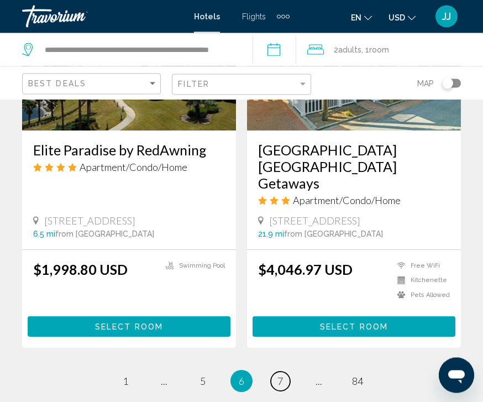
click at [289, 372] on link "page 7" at bounding box center [280, 381] width 19 height 19
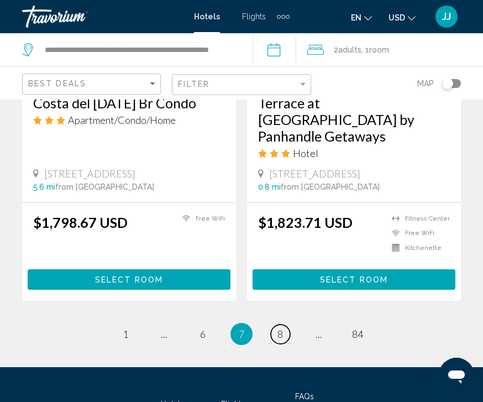
scroll to position [2288, 0]
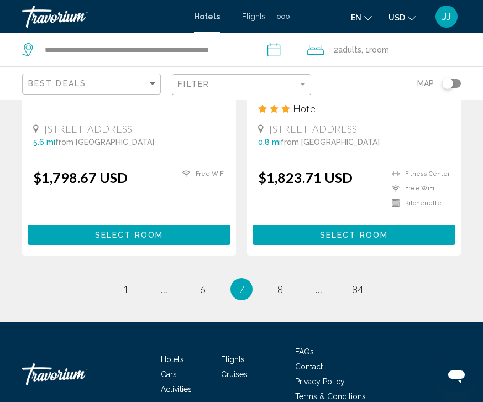
click at [297, 278] on ul "7 / 84 page 1 page ... page 6 You're on page 7 page 8 page ... page 84" at bounding box center [241, 289] width 439 height 22
click at [285, 280] on link "page 8" at bounding box center [280, 289] width 19 height 19
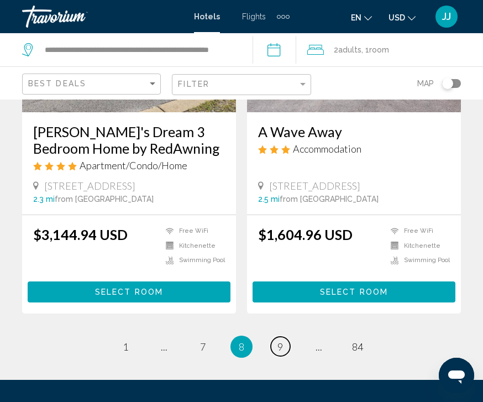
scroll to position [2147, 0]
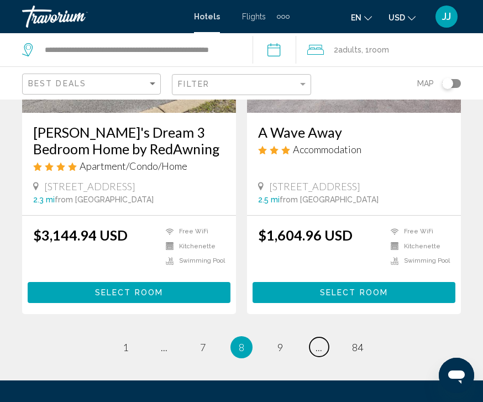
click at [326, 357] on link "page ..." at bounding box center [319, 346] width 19 height 19
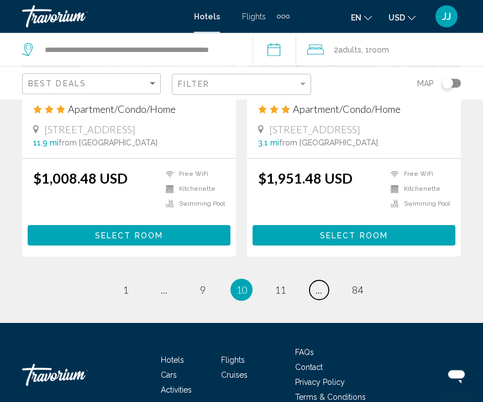
scroll to position [2199, 0]
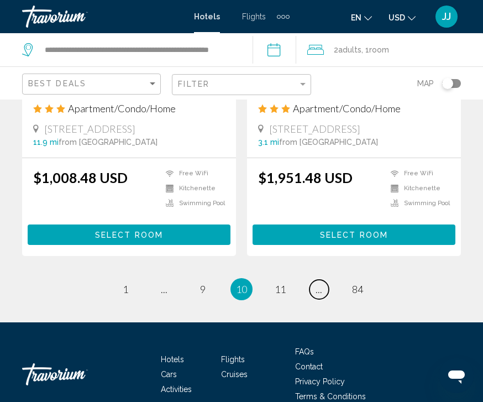
click at [325, 294] on link "page ..." at bounding box center [319, 289] width 19 height 19
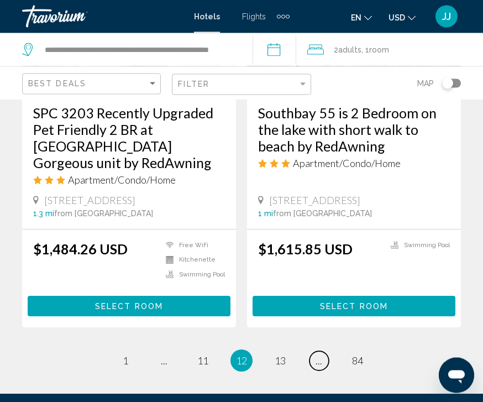
scroll to position [2188, 0]
click at [325, 364] on link "page ..." at bounding box center [319, 360] width 19 height 19
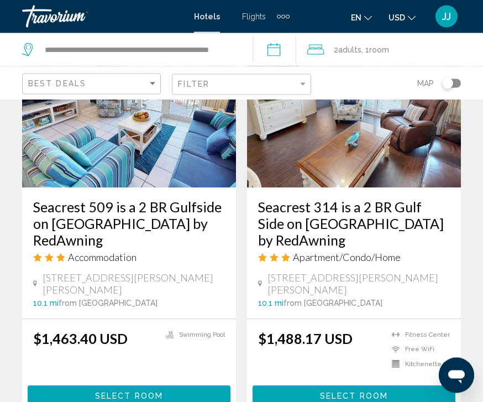
scroll to position [2397, 0]
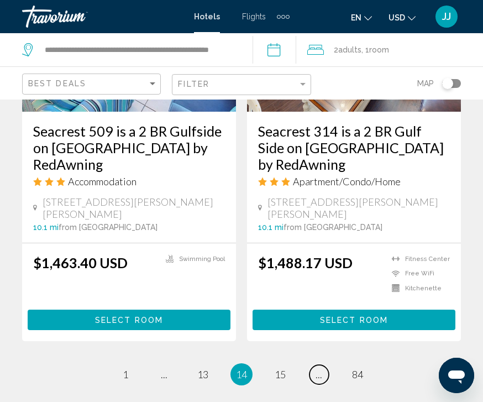
click at [325, 365] on link "page ..." at bounding box center [319, 374] width 19 height 19
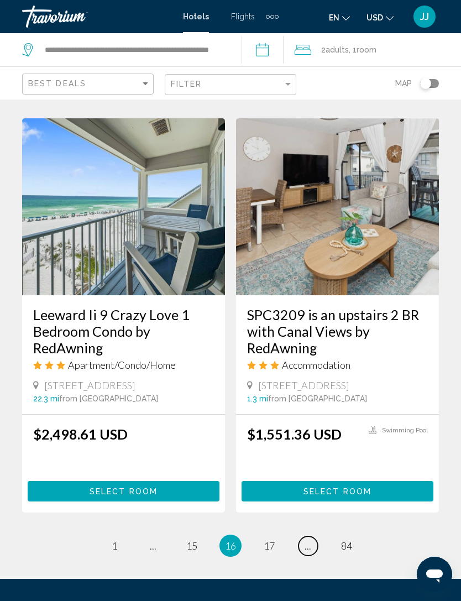
scroll to position [2257, 0]
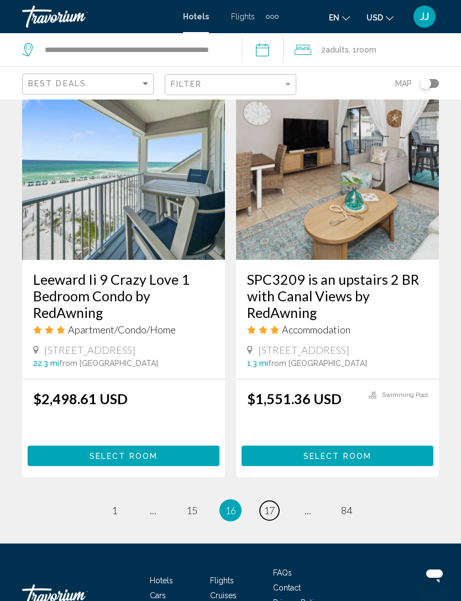
click at [274, 401] on span "17" at bounding box center [269, 510] width 11 height 12
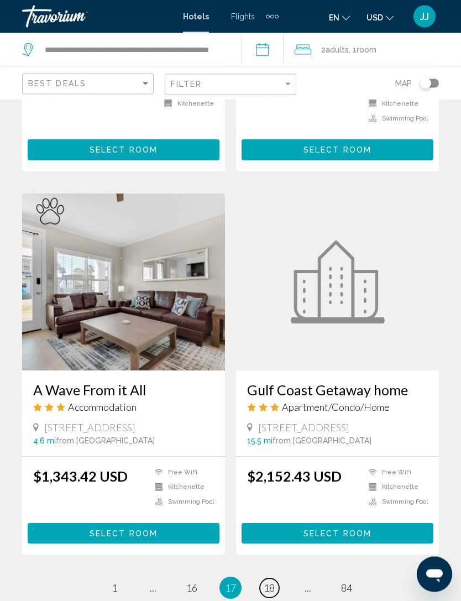
scroll to position [1954, 0]
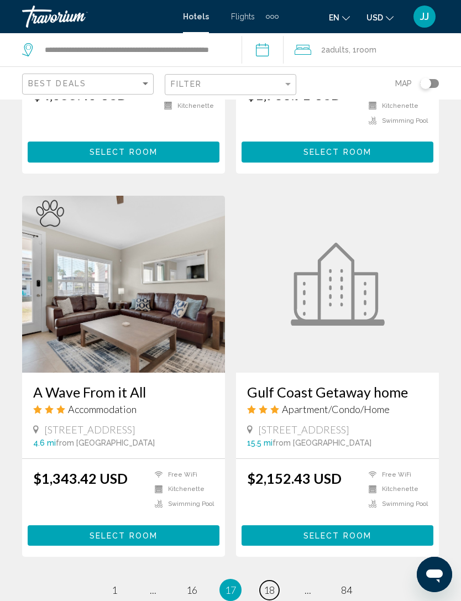
click at [276, 401] on link "page 18" at bounding box center [269, 590] width 19 height 19
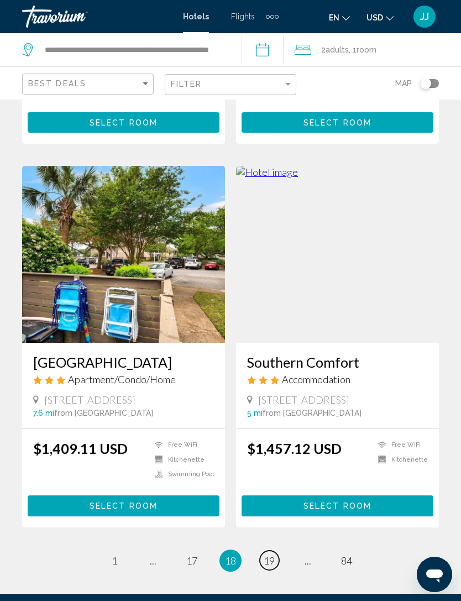
scroll to position [1962, 0]
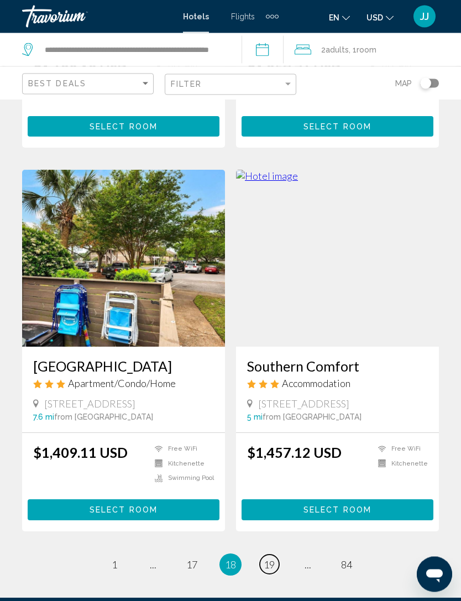
click at [271, 401] on span "19" at bounding box center [269, 565] width 11 height 12
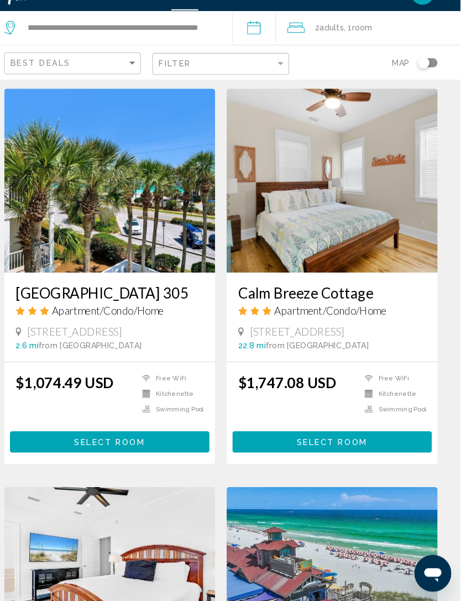
scroll to position [809, 0]
